Goal: Information Seeking & Learning: Learn about a topic

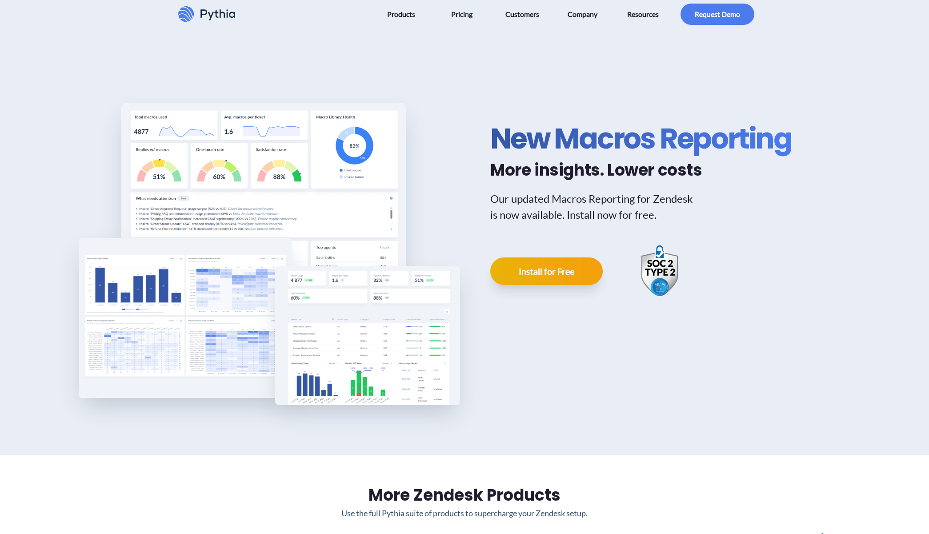
click at [451, 36] on div "New Macros Reporting More insights. Lower costs Our updated Macros Reporting fo…" at bounding box center [464, 241] width 929 height 426
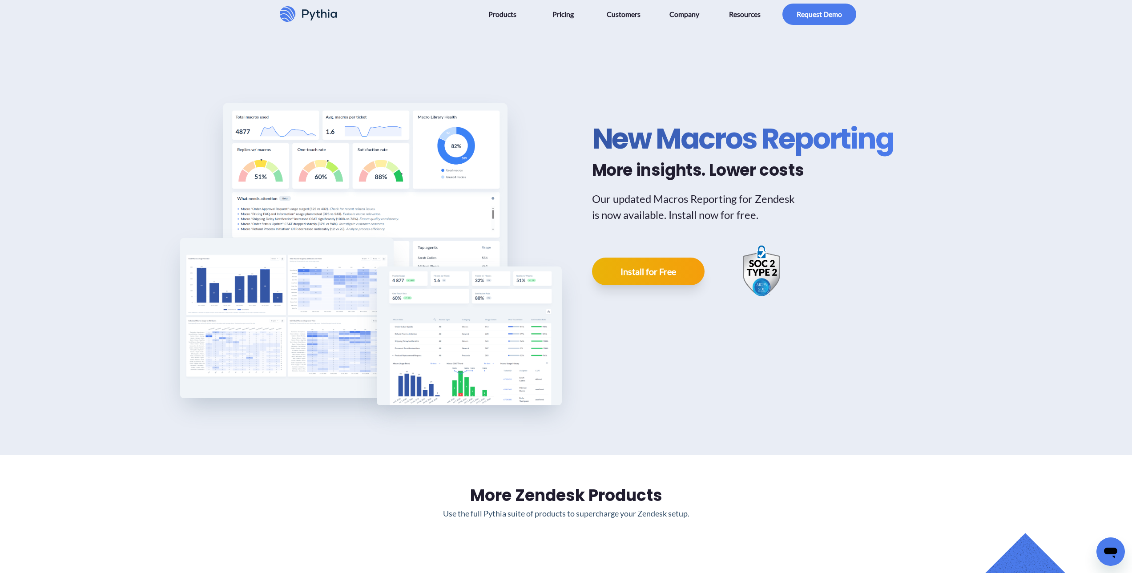
click at [711, 139] on h1 "New Macros Reporting" at bounding box center [742, 139] width 301 height 36
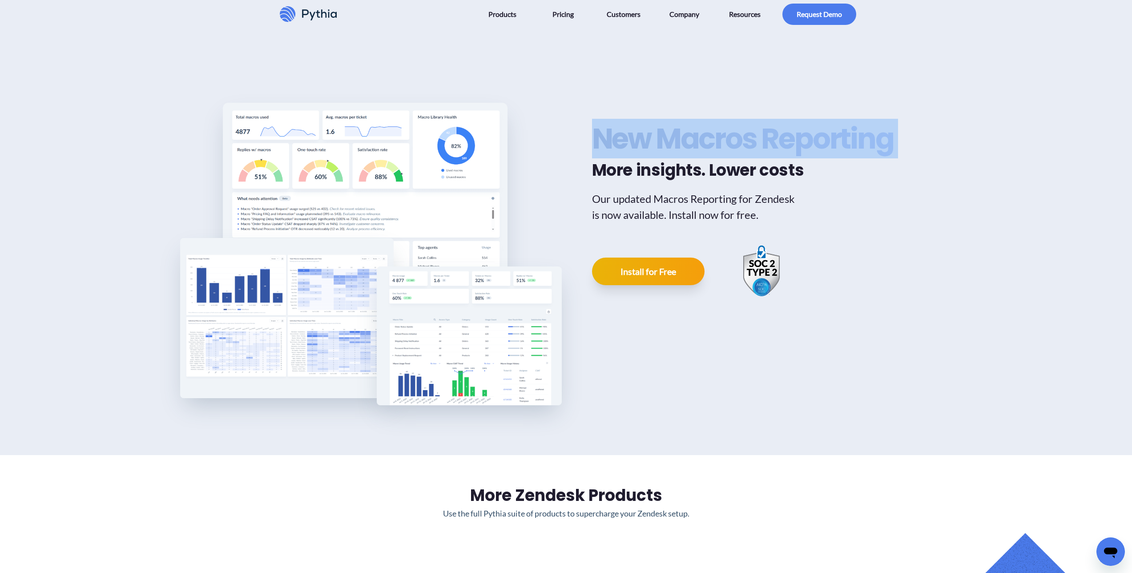
click at [711, 139] on h1 "New Macros Reporting" at bounding box center [742, 139] width 301 height 36
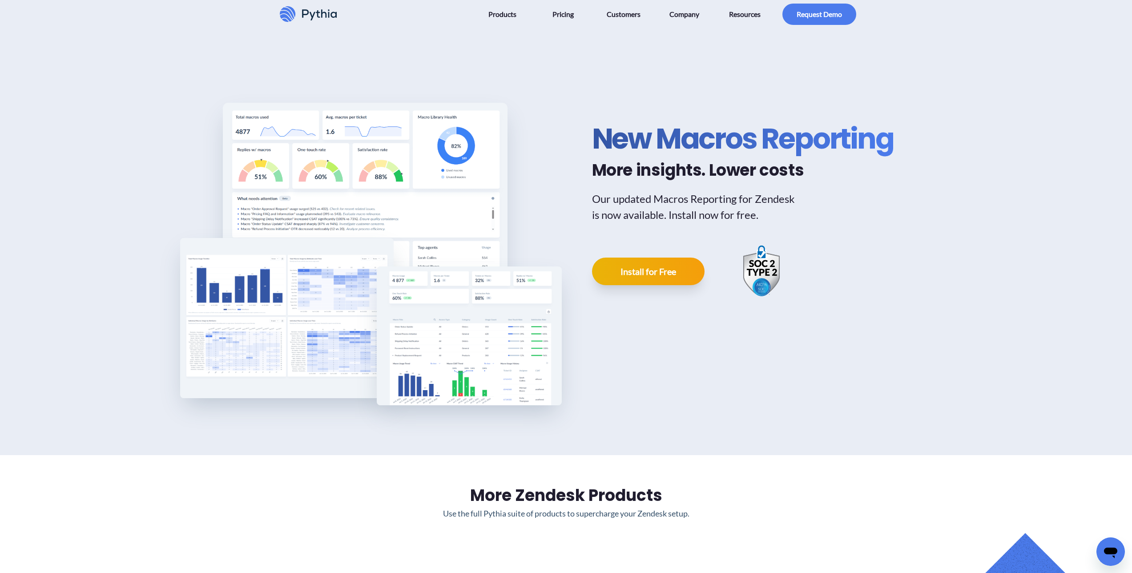
click at [711, 213] on div "New Macros Reporting More insights. Lower costs Our updated Macros Reporting fo…" at bounding box center [750, 210] width 317 height 320
click at [711, 136] on h1 "New Macros Reporting" at bounding box center [742, 139] width 301 height 36
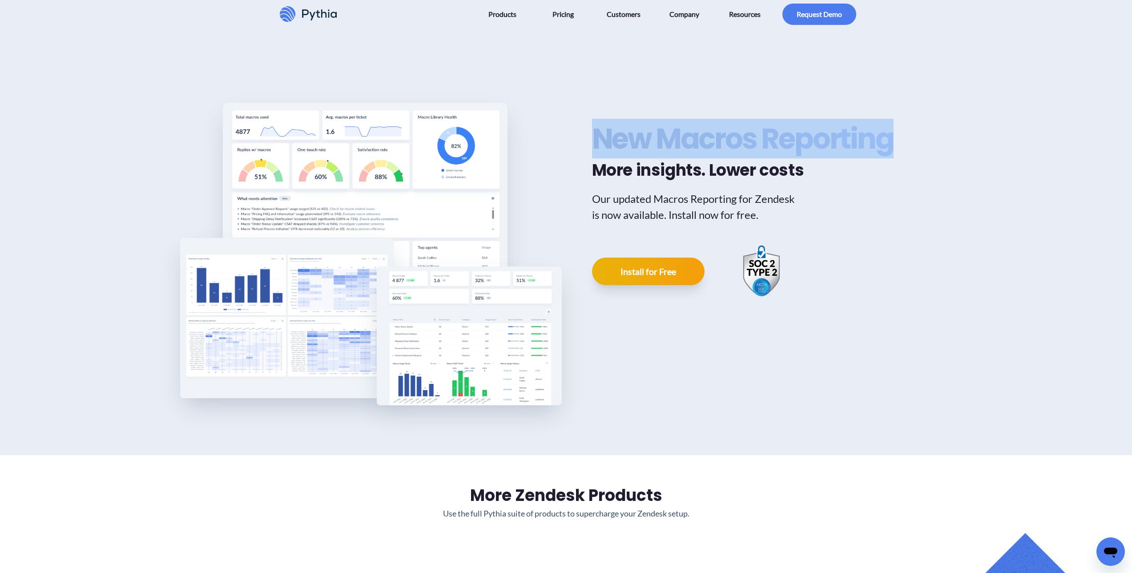
drag, startPoint x: 719, startPoint y: 138, endPoint x: 896, endPoint y: 141, distance: 176.5
click at [711, 141] on div "New Macros Reporting More insights. Lower costs Our updated Macros Reporting fo…" at bounding box center [750, 210] width 317 height 320
copy h1 "New Macros Reporting"
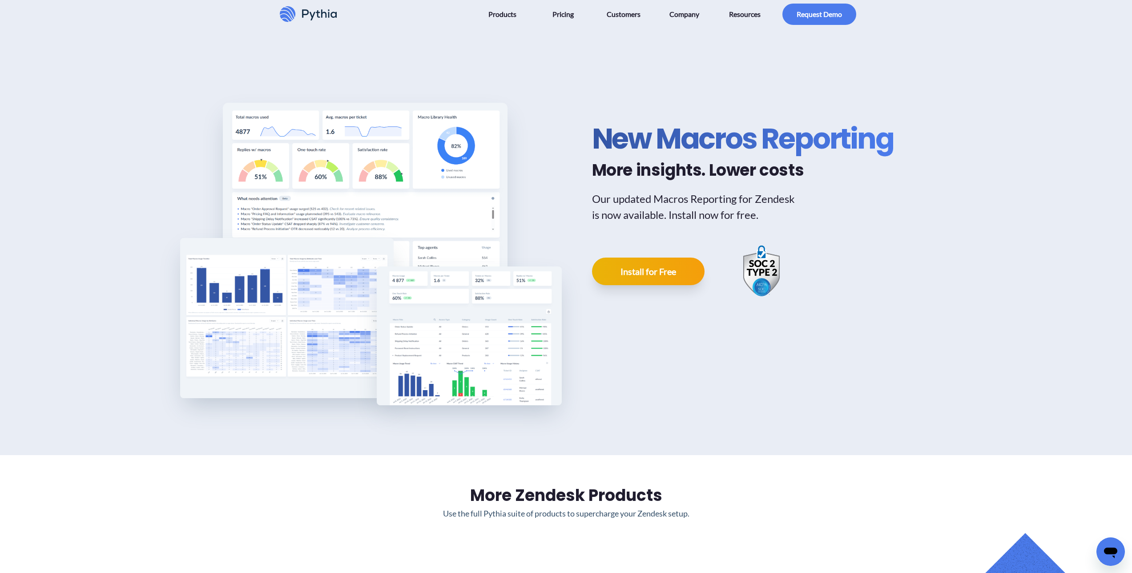
click at [711, 231] on div "New Macros Reporting More insights. Lower costs Our updated Macros Reporting fo…" at bounding box center [750, 210] width 317 height 320
click at [707, 172] on h2 "More insights. Lower costs" at bounding box center [742, 170] width 301 height 20
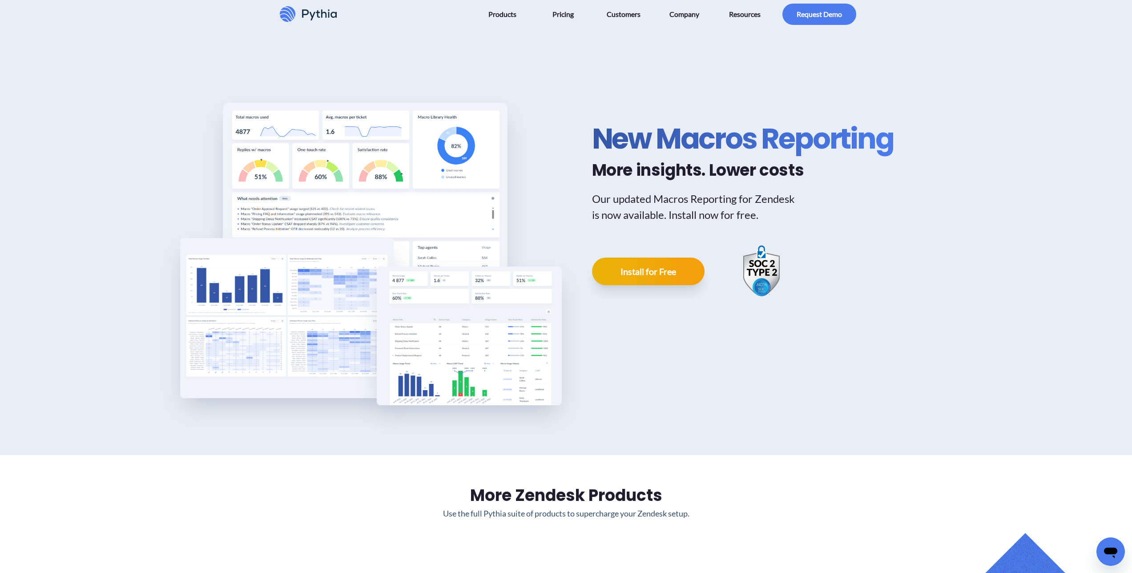
click at [673, 173] on h2 "More insights. Lower costs" at bounding box center [742, 170] width 301 height 20
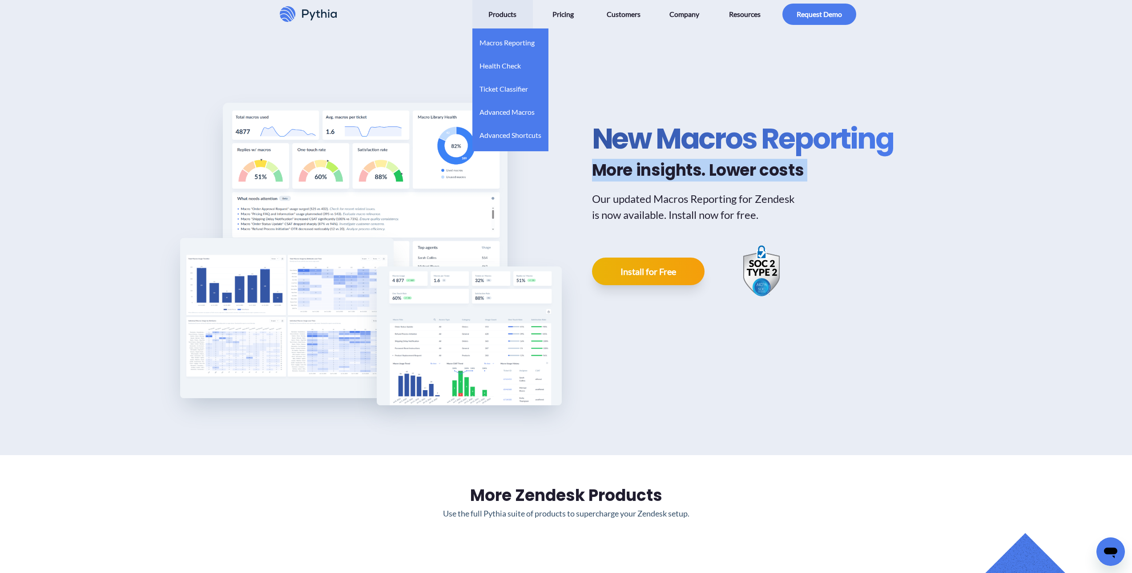
copy h2 "More insights. Lower costs"
